Goal: Task Accomplishment & Management: Manage account settings

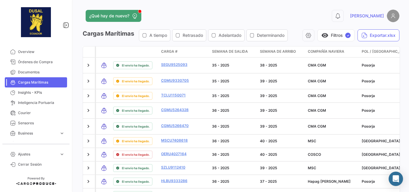
scroll to position [55, 0]
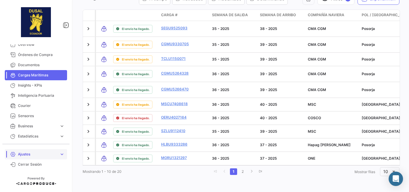
click at [43, 155] on span "Ajustes" at bounding box center [37, 154] width 39 height 5
click at [27, 140] on span "Usuarios" at bounding box center [23, 141] width 15 height 5
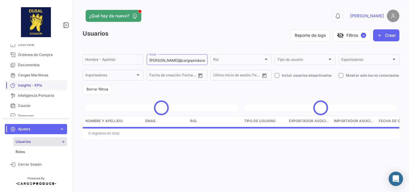
scroll to position [32, 0]
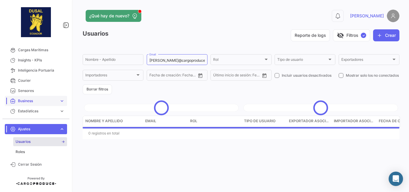
click at [38, 100] on span "Business" at bounding box center [37, 100] width 39 height 5
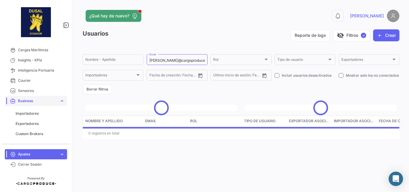
scroll to position [43, 0]
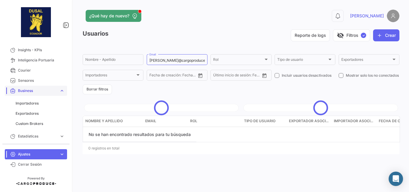
click at [51, 88] on span "Business" at bounding box center [37, 90] width 39 height 5
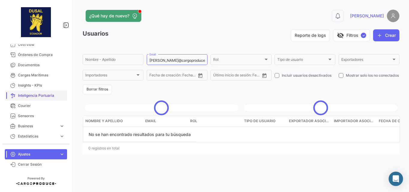
scroll to position [0, 0]
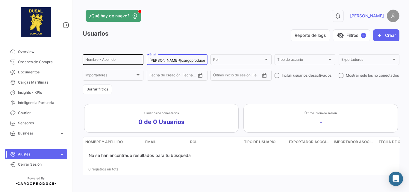
drag, startPoint x: 193, startPoint y: 61, endPoint x: 122, endPoint y: 57, distance: 71.4
click at [0, 0] on div "Nombre - Apellido [PERSON_NAME]@cargoproduce Email Rol Rol Tipo de usuario Tipo…" at bounding box center [0, 0] width 0 height 0
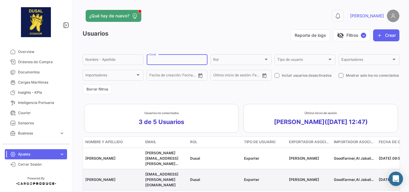
scroll to position [40, 0]
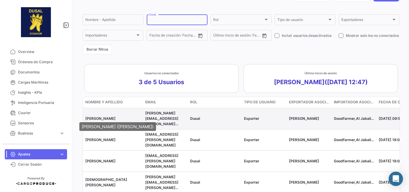
click at [106, 117] on span "[PERSON_NAME]" at bounding box center [100, 118] width 30 height 4
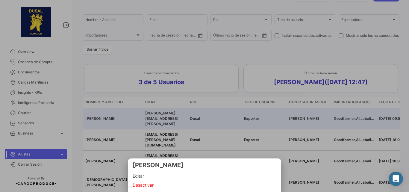
click at [152, 175] on span "Editar" at bounding box center [205, 176] width 144 height 7
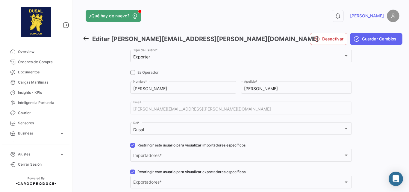
checkbox input "true"
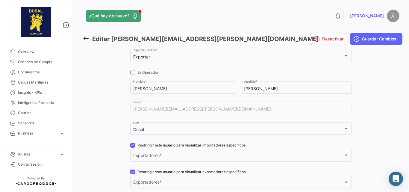
checkbox input "true"
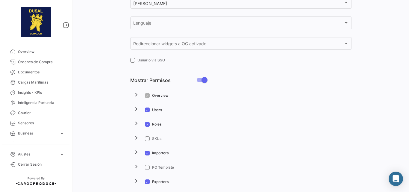
scroll to position [220, 0]
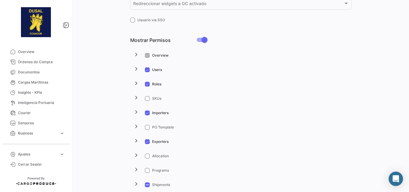
click at [146, 112] on span at bounding box center [147, 113] width 5 height 5
click at [147, 115] on input "Importers" at bounding box center [147, 115] width 0 height 0
checkbox input "false"
click at [147, 142] on span at bounding box center [147, 141] width 5 height 5
click at [147, 144] on input "Exporters" at bounding box center [147, 144] width 0 height 0
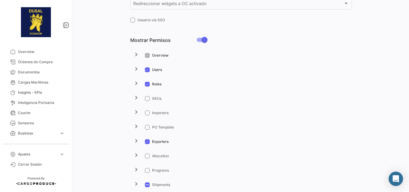
checkbox input "false"
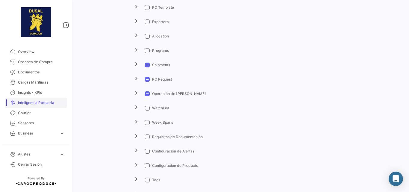
scroll to position [7, 0]
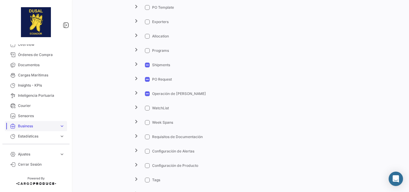
click at [45, 126] on span "Business" at bounding box center [37, 125] width 39 height 5
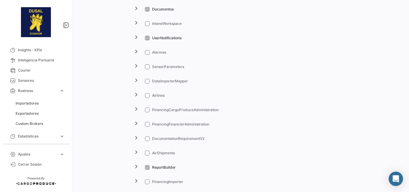
scroll to position [1005, 0]
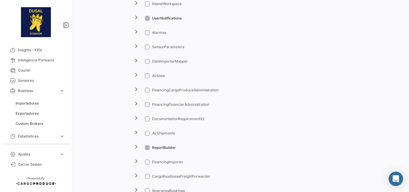
click at [146, 47] on span at bounding box center [147, 47] width 5 height 5
click at [147, 49] on input "SensorParameters" at bounding box center [147, 49] width 0 height 0
checkbox input "true"
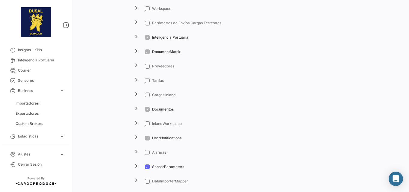
scroll to position [866, 0]
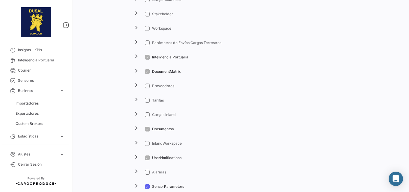
click at [147, 87] on span at bounding box center [147, 86] width 5 height 5
click at [147, 88] on input "Proveedores" at bounding box center [147, 88] width 0 height 0
checkbox input "true"
click at [148, 102] on span at bounding box center [147, 100] width 5 height 5
click at [147, 103] on input "Tarifas" at bounding box center [147, 103] width 0 height 0
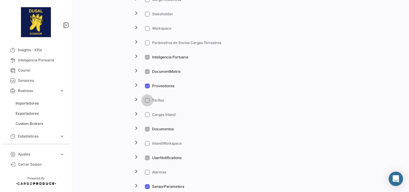
checkbox input "true"
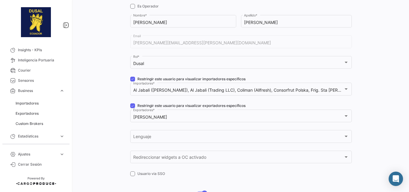
scroll to position [0, 0]
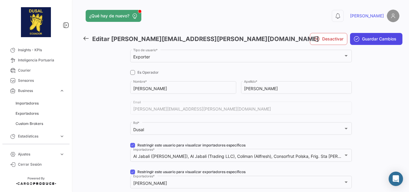
click at [382, 40] on span "Guardar Cambios" at bounding box center [379, 39] width 34 height 6
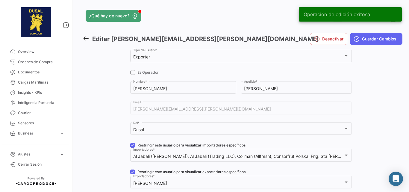
click at [17, 49] on link "Overview" at bounding box center [36, 52] width 62 height 10
